Goal: Transaction & Acquisition: Download file/media

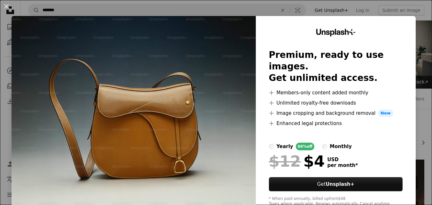
scroll to position [4089, 0]
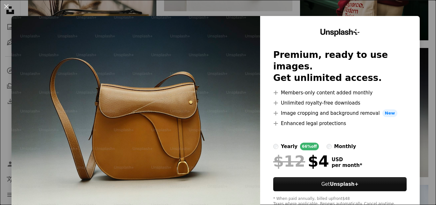
drag, startPoint x: 2, startPoint y: 7, endPoint x: 21, endPoint y: 15, distance: 21.0
click at [3, 7] on button "An X shape" at bounding box center [7, 7] width 8 height 8
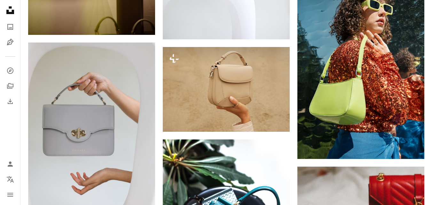
scroll to position [991, 0]
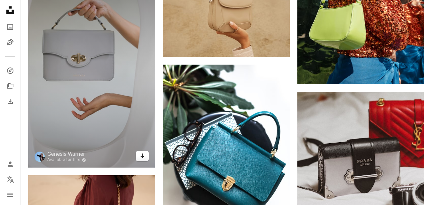
click at [147, 159] on link "Arrow pointing down" at bounding box center [142, 156] width 13 height 10
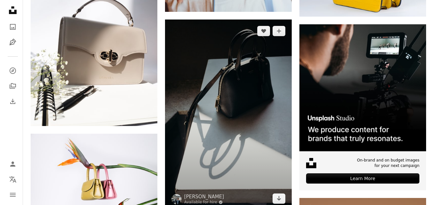
scroll to position [2779, 0]
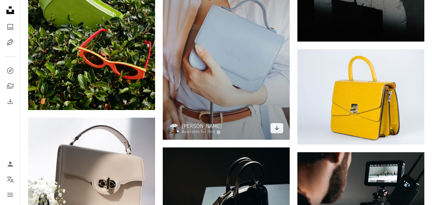
click at [240, 75] on img at bounding box center [226, 45] width 127 height 190
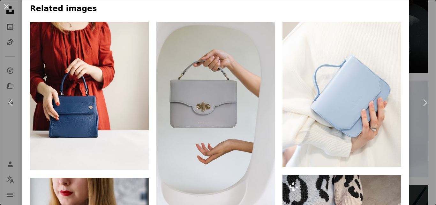
scroll to position [416, 0]
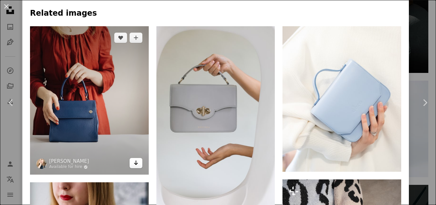
click at [134, 163] on icon "Arrow pointing down" at bounding box center [136, 163] width 5 height 8
